Goal: Check status: Check status

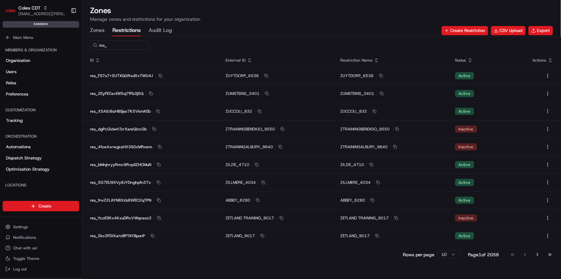
scroll to position [110, 0]
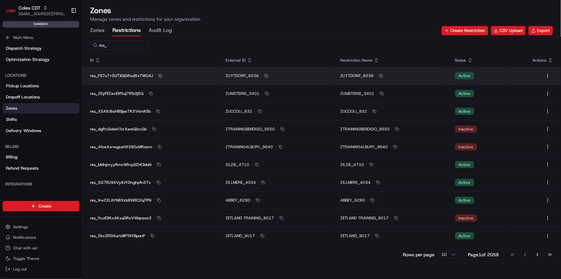
click at [161, 74] on icon "button" at bounding box center [161, 76] width 4 height 4
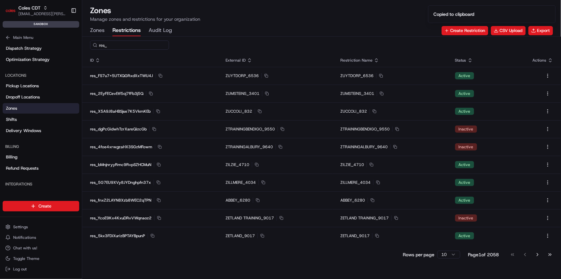
click at [114, 44] on input "res_" at bounding box center [129, 44] width 79 height 9
paste input "FS7u7x5UTXQGRxdXxTWU4J"
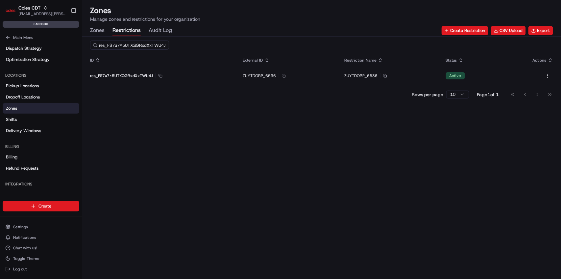
type input "res_FS7u7x5UTXQGRxdXxTWU4J"
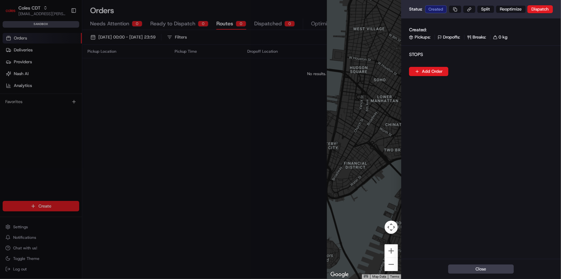
click at [220, 121] on div at bounding box center [280, 139] width 561 height 279
